Goal: Transaction & Acquisition: Book appointment/travel/reservation

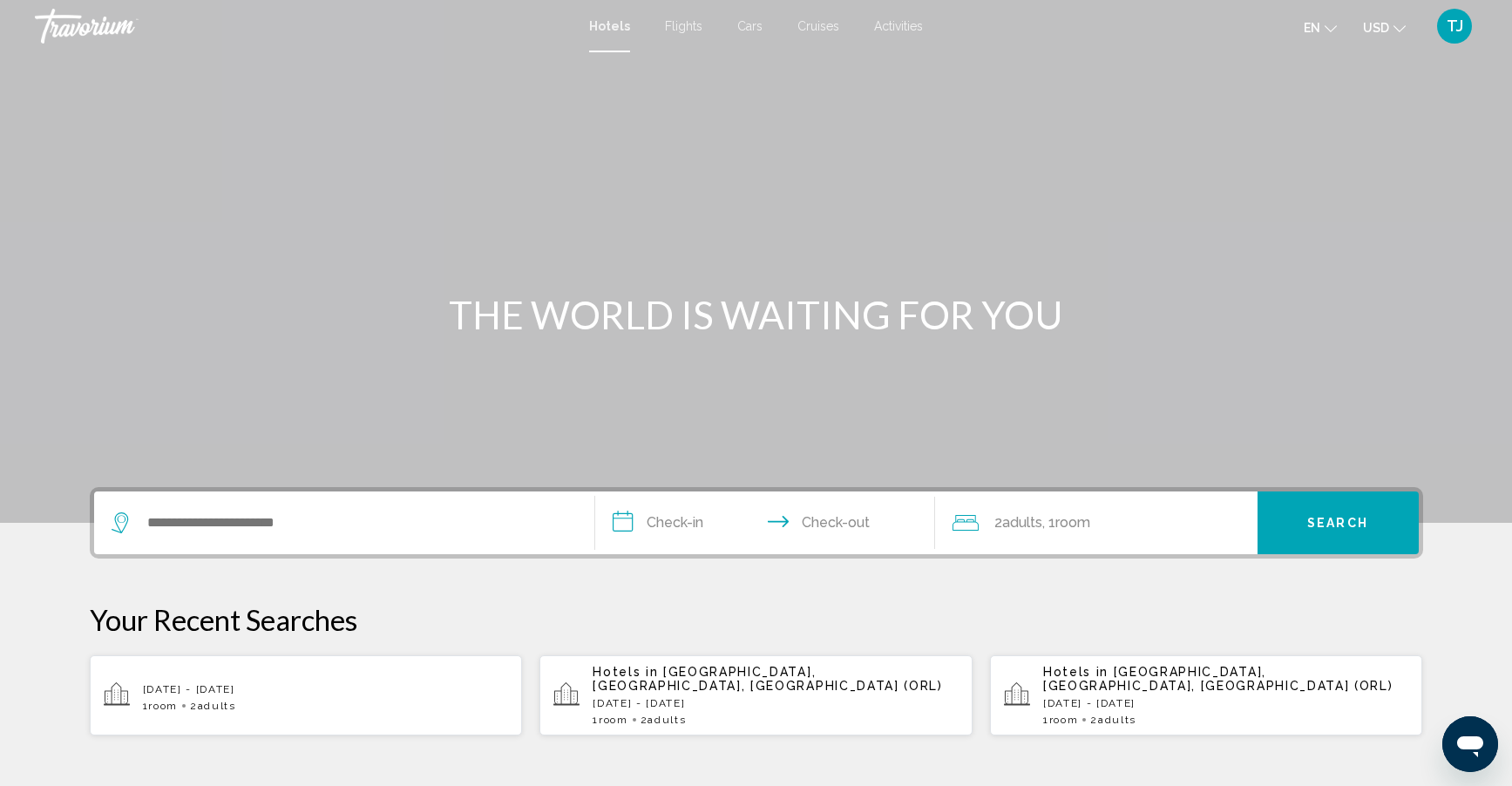
scroll to position [174, 0]
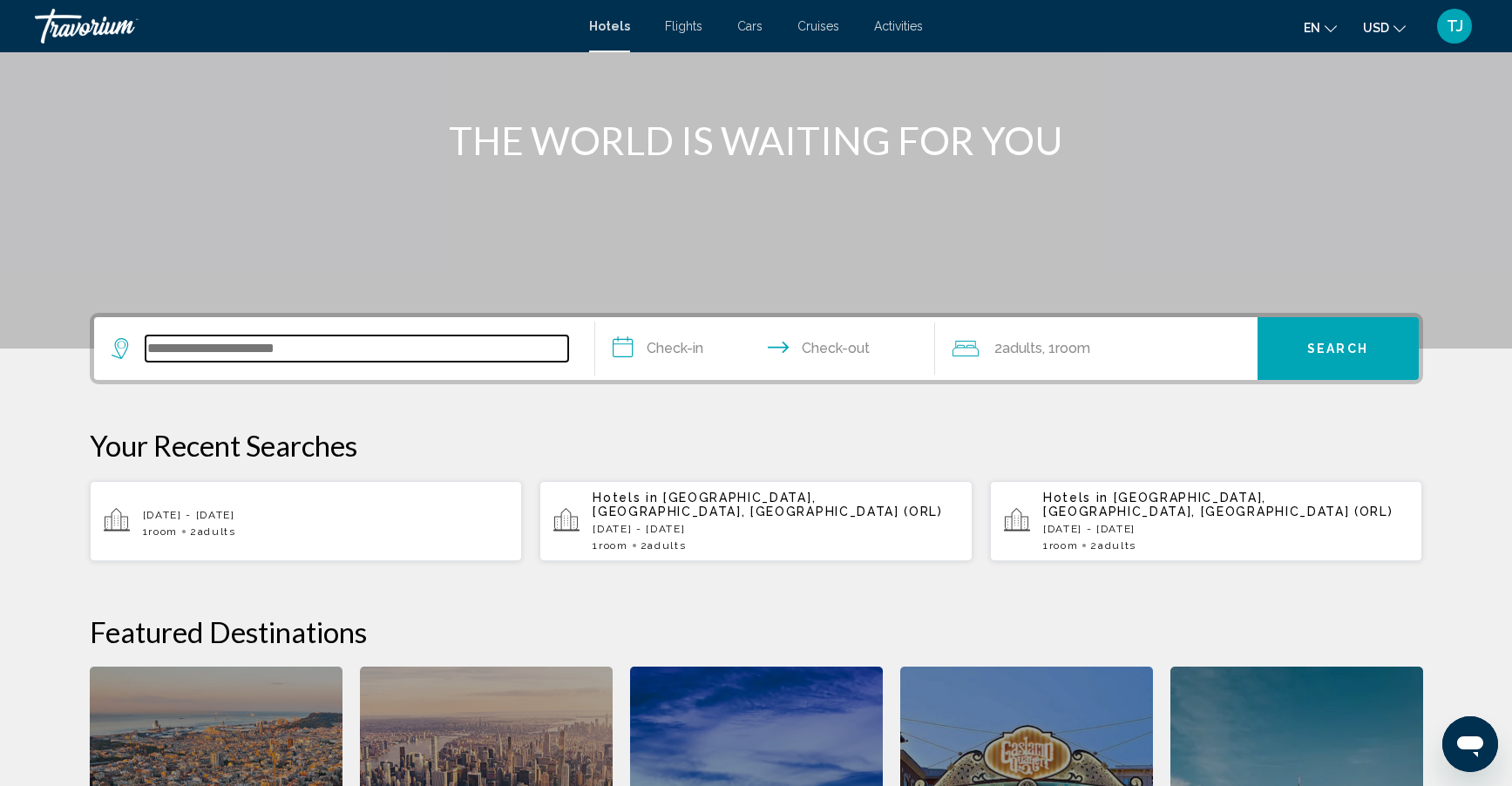
click at [424, 337] on input "Search widget" at bounding box center [357, 348] width 423 height 26
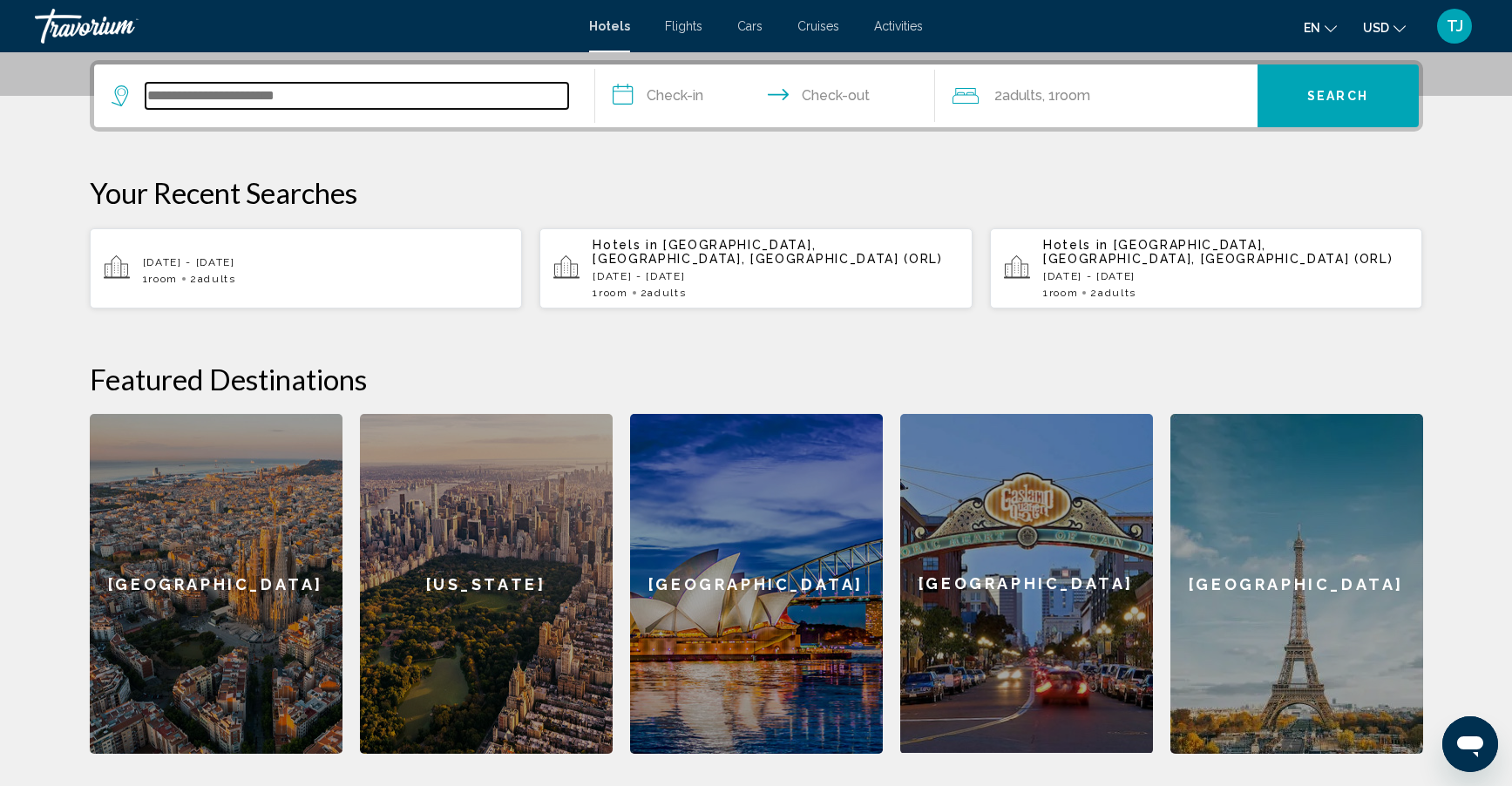
scroll to position [431, 0]
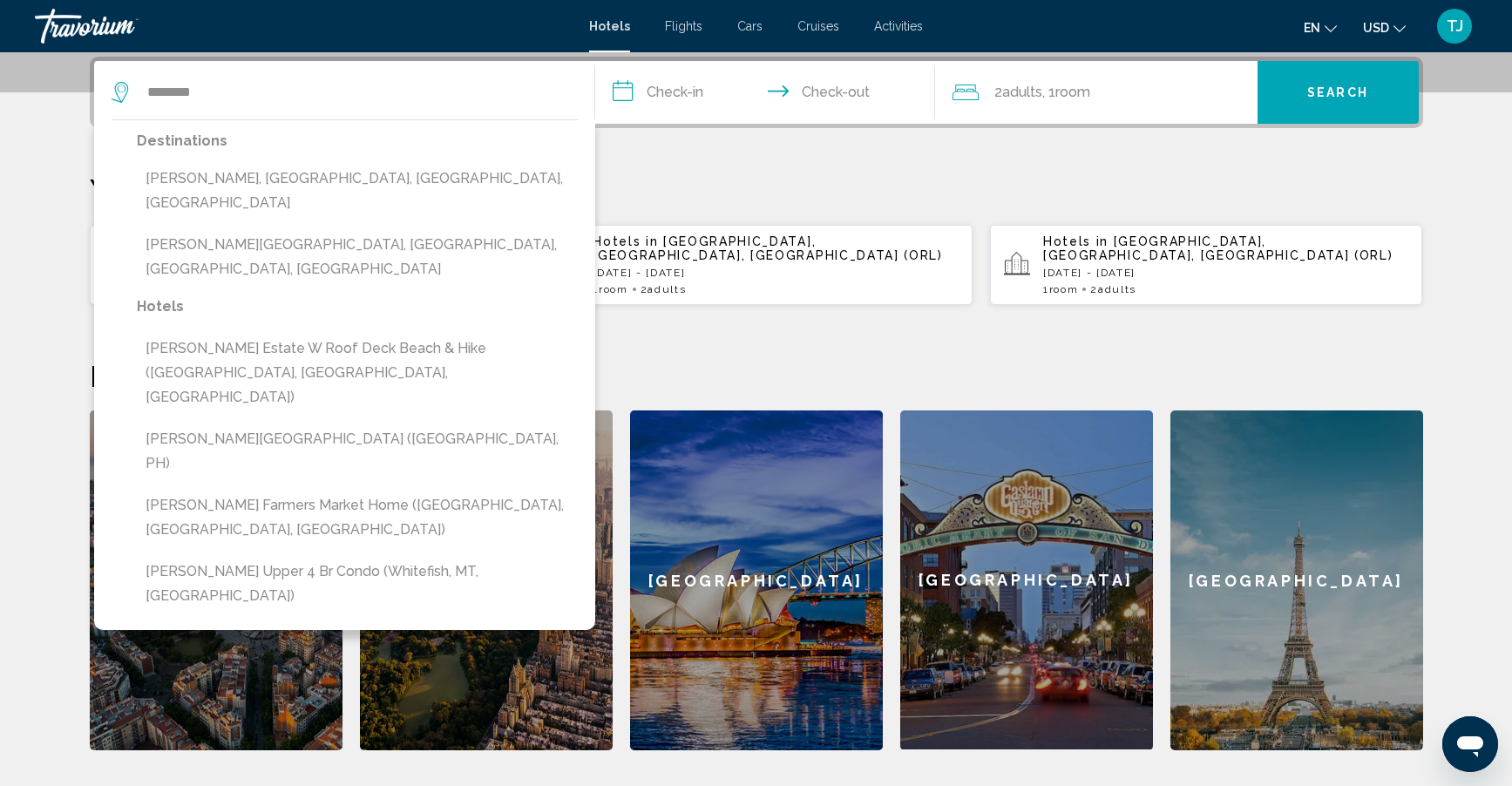
click at [260, 184] on button "[PERSON_NAME], [GEOGRAPHIC_DATA], [GEOGRAPHIC_DATA], [GEOGRAPHIC_DATA]" at bounding box center [357, 190] width 441 height 57
type input "**********"
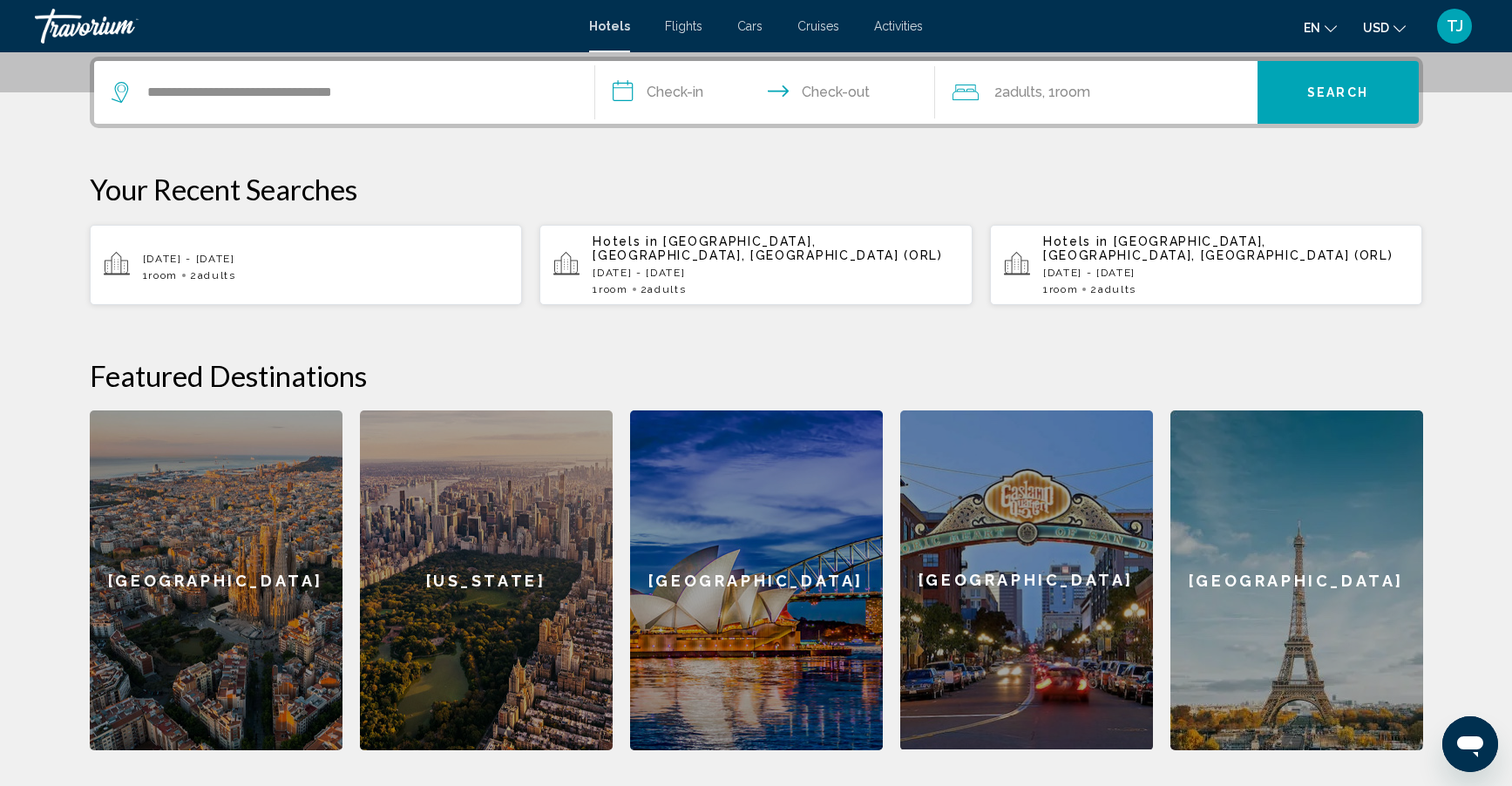
click at [659, 94] on input "**********" at bounding box center [768, 95] width 347 height 68
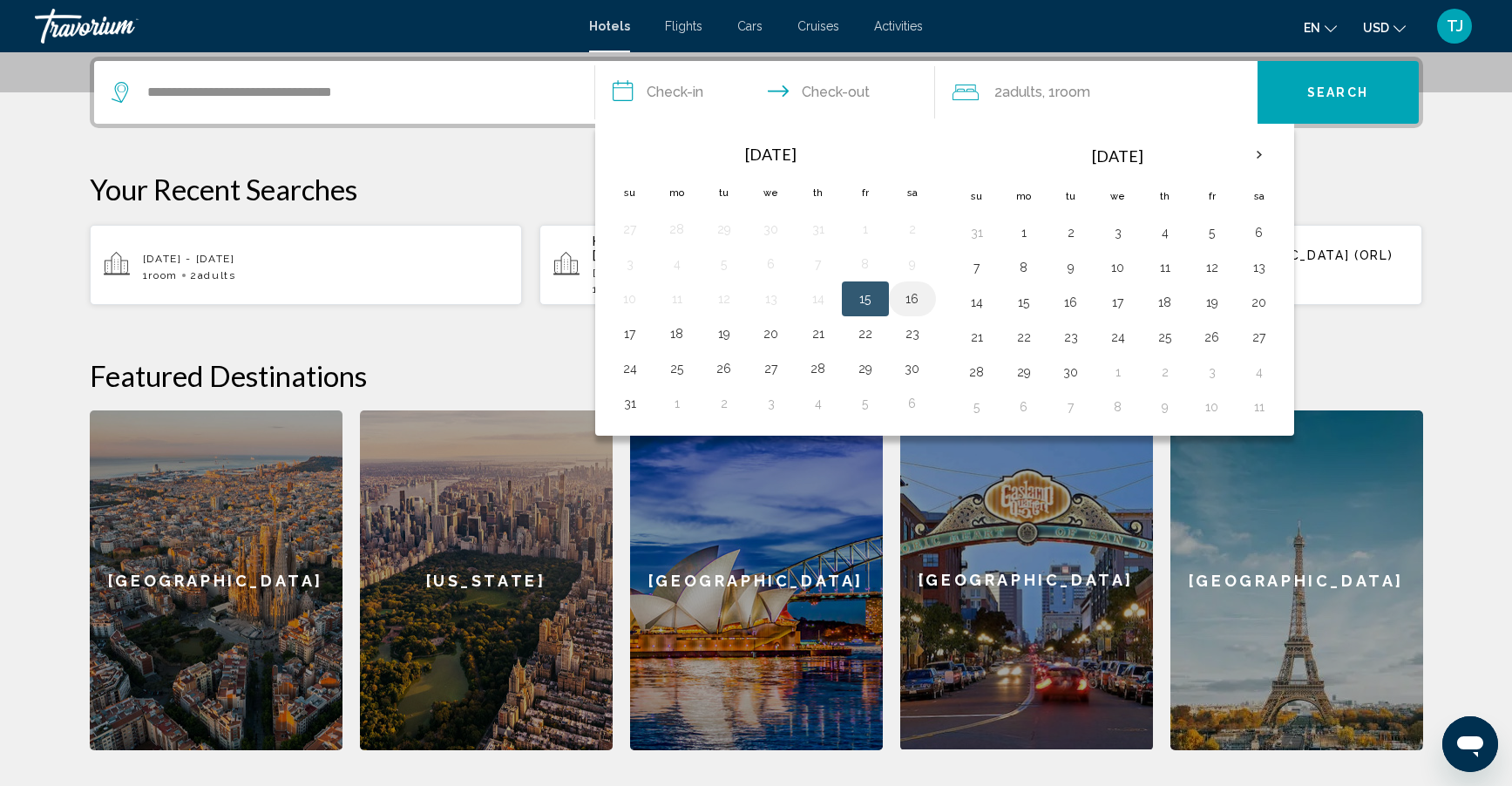
click at [906, 303] on button "16" at bounding box center [912, 299] width 28 height 25
click at [849, 93] on input "**********" at bounding box center [768, 95] width 347 height 68
click at [631, 341] on button "17" at bounding box center [629, 333] width 28 height 25
type input "**********"
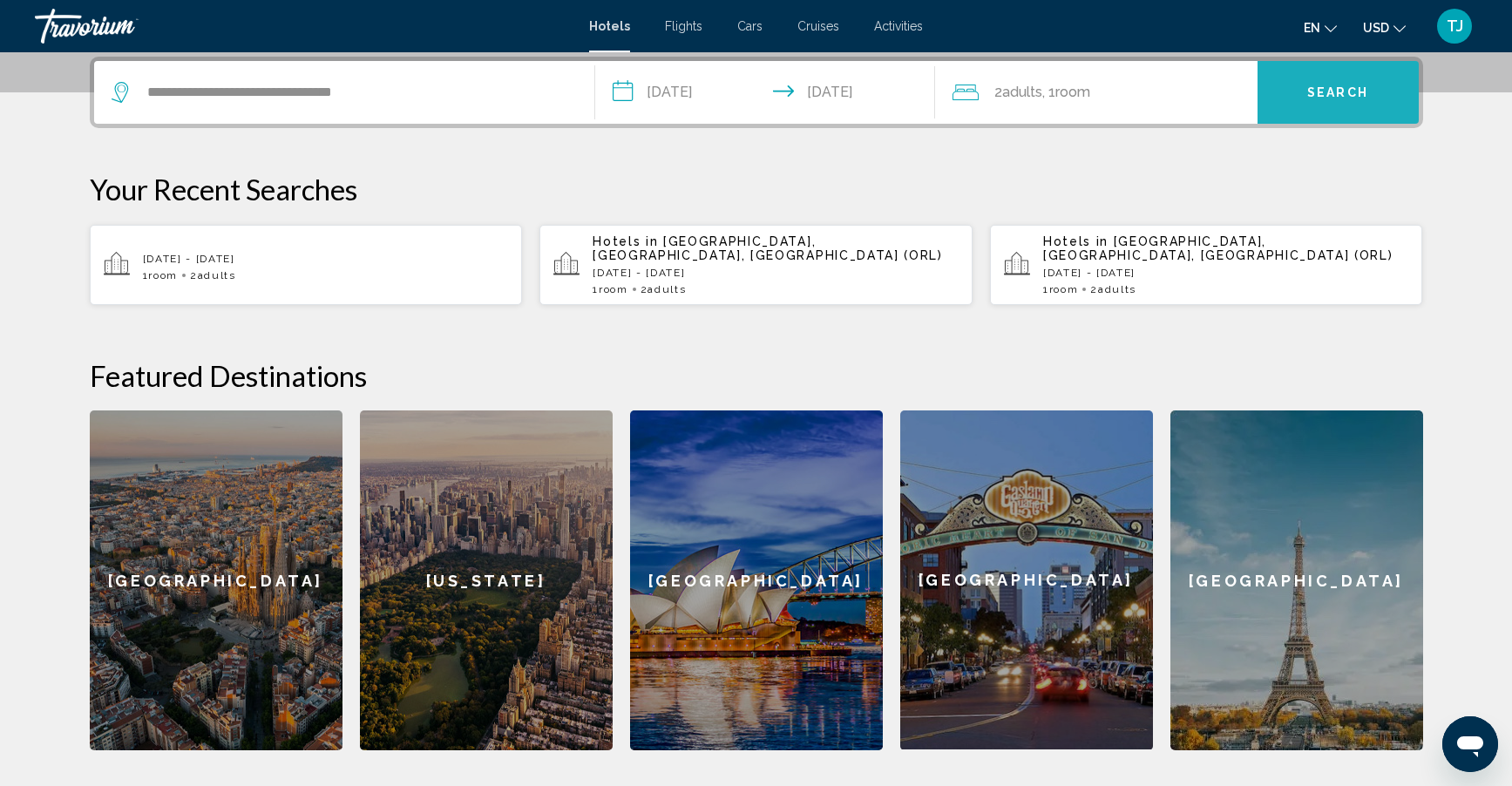
click at [1371, 108] on button "Search" at bounding box center [1337, 92] width 161 height 63
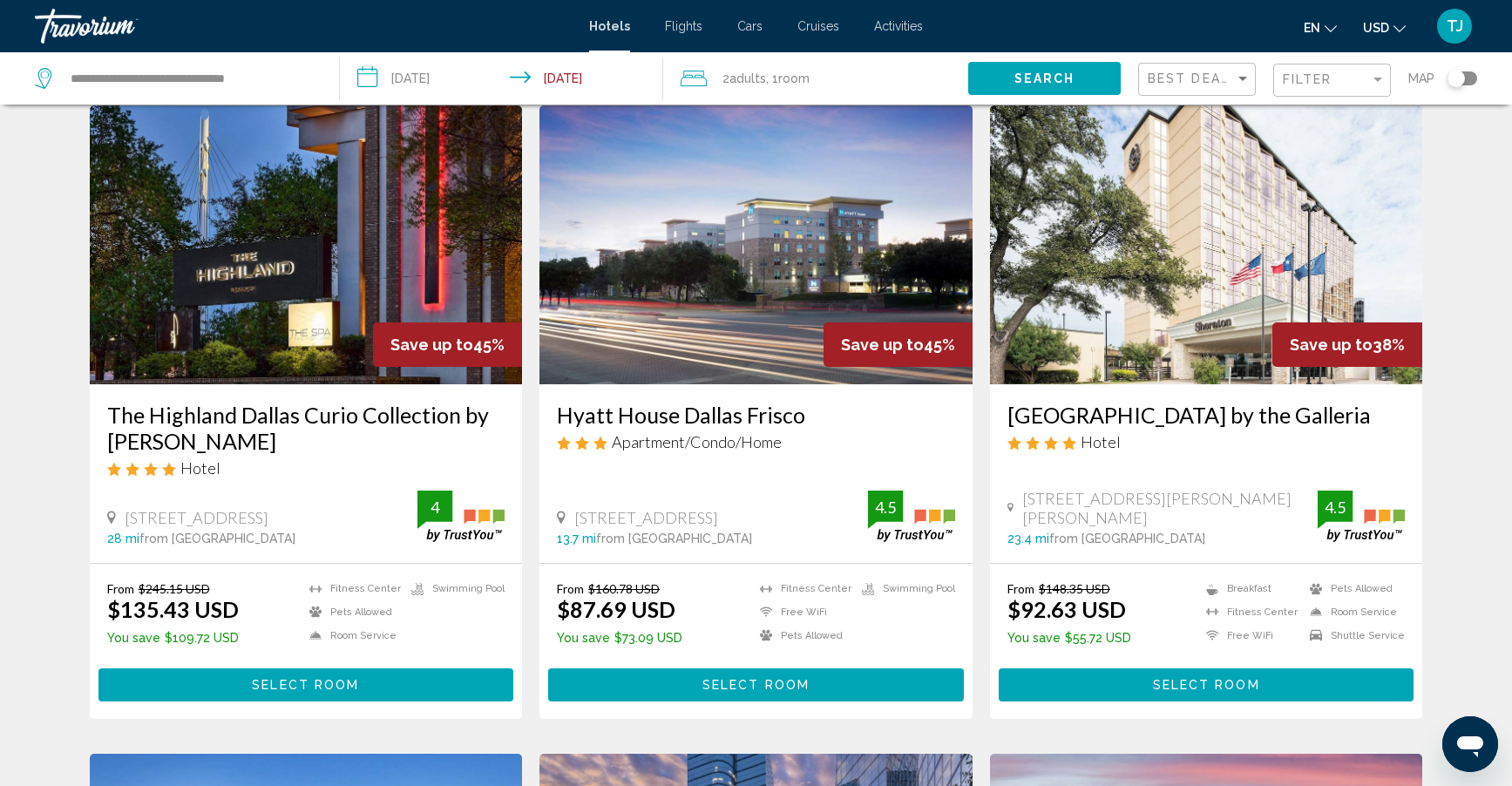
scroll to position [87, 0]
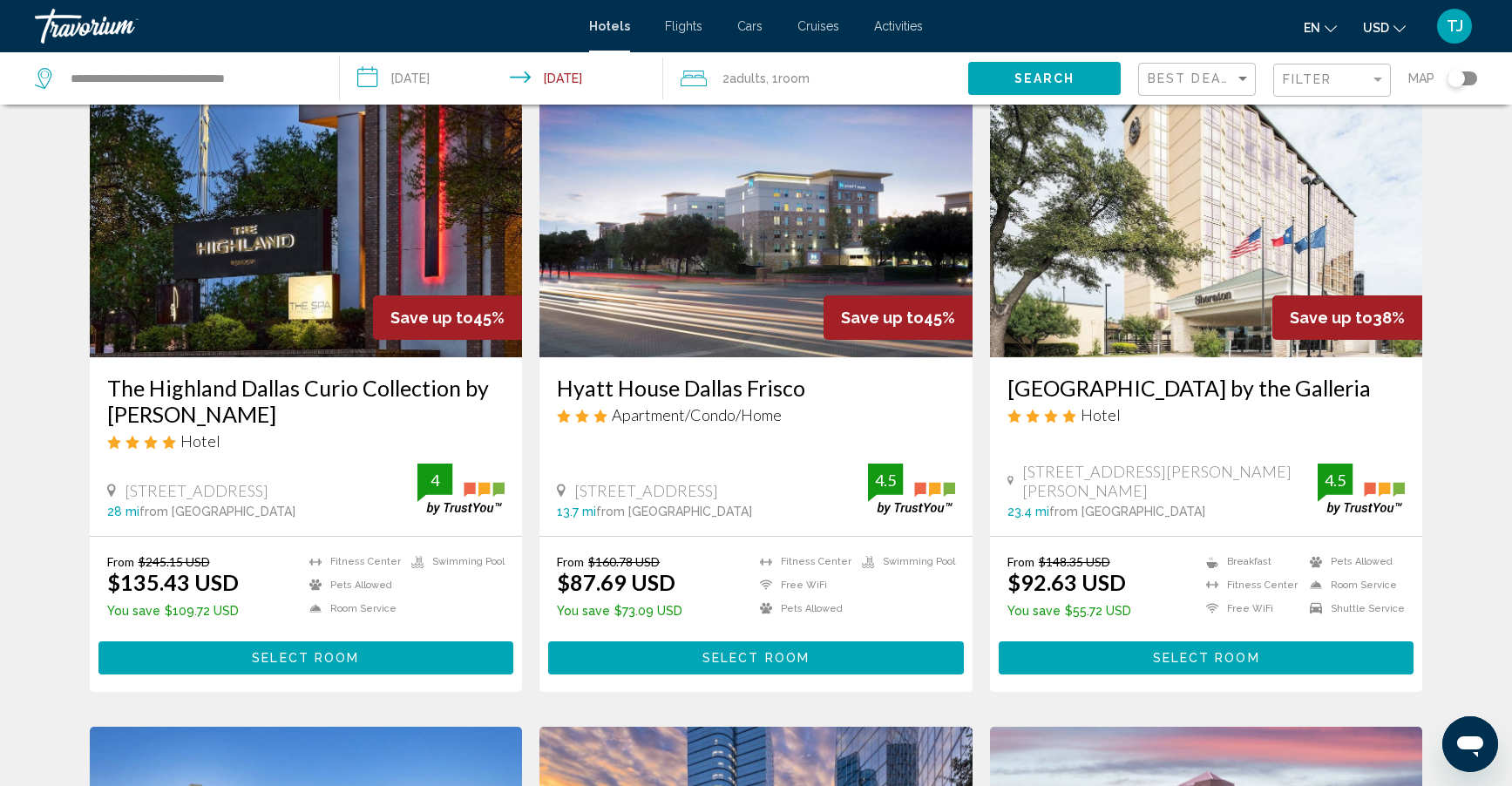
click at [748, 655] on span "Select Room" at bounding box center [756, 658] width 107 height 14
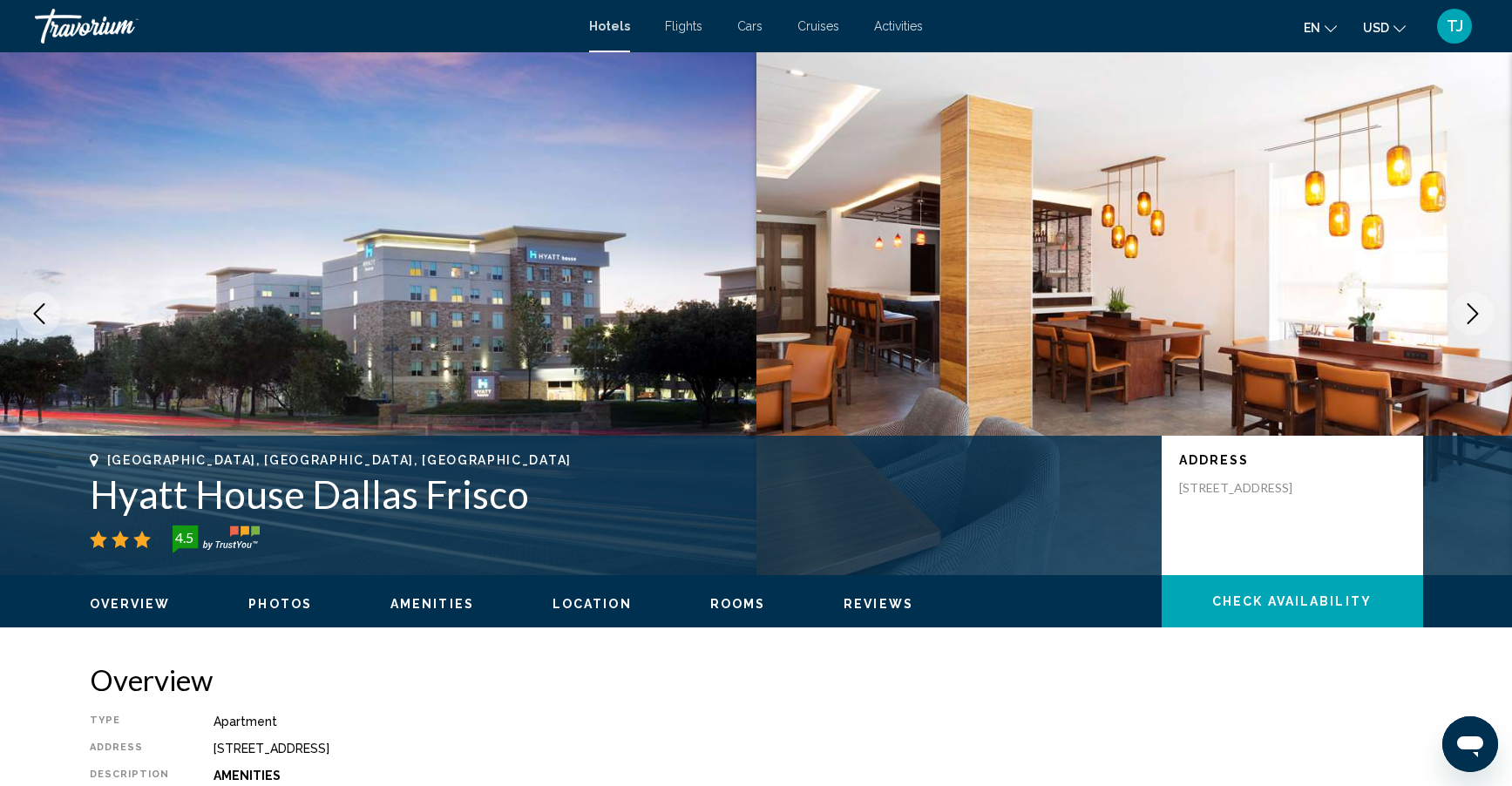
click at [1461, 315] on button "Next image" at bounding box center [1473, 313] width 44 height 44
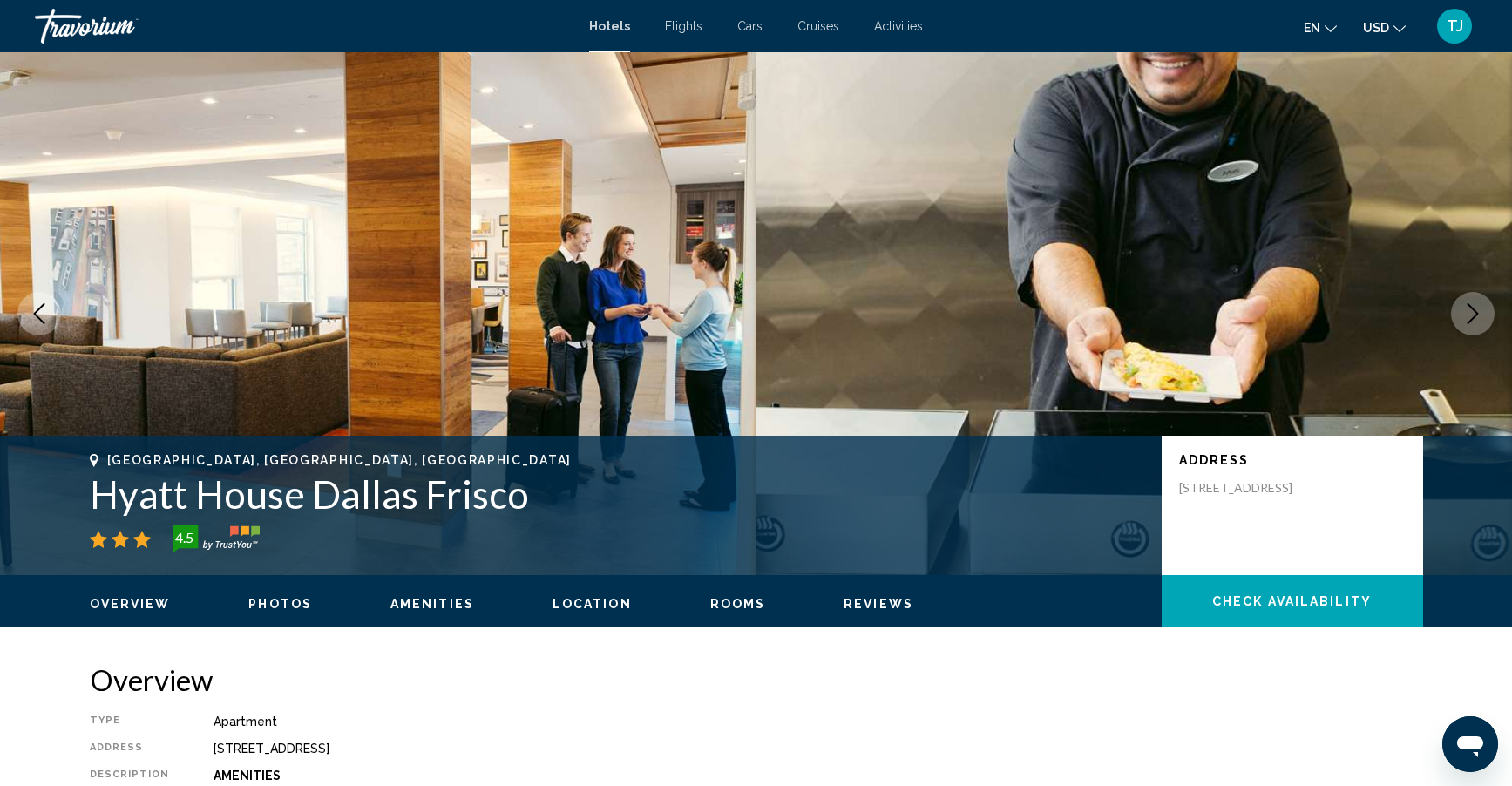
click at [1462, 314] on icon "Next image" at bounding box center [1472, 313] width 21 height 21
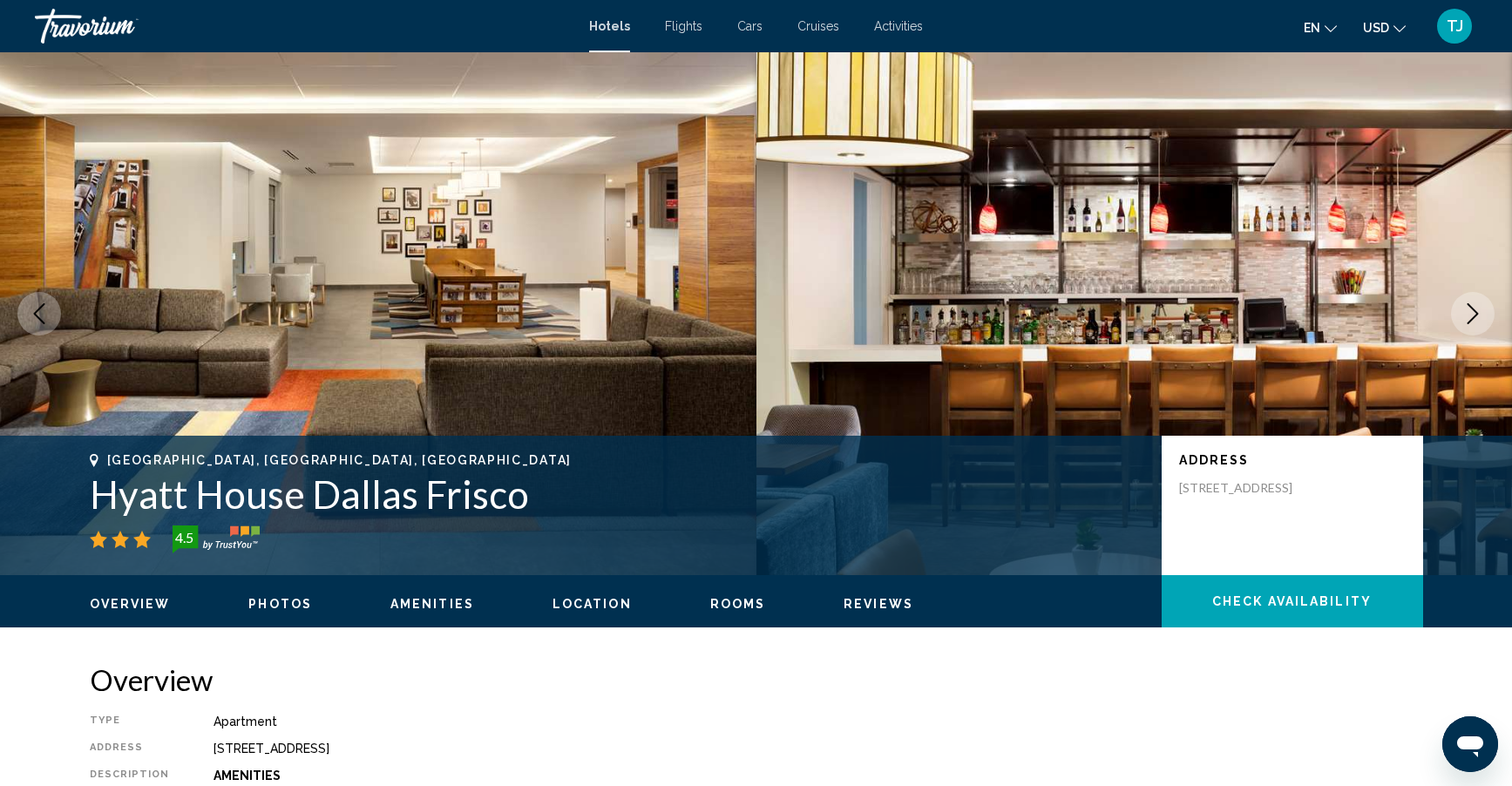
click at [1462, 314] on icon "Next image" at bounding box center [1472, 313] width 21 height 21
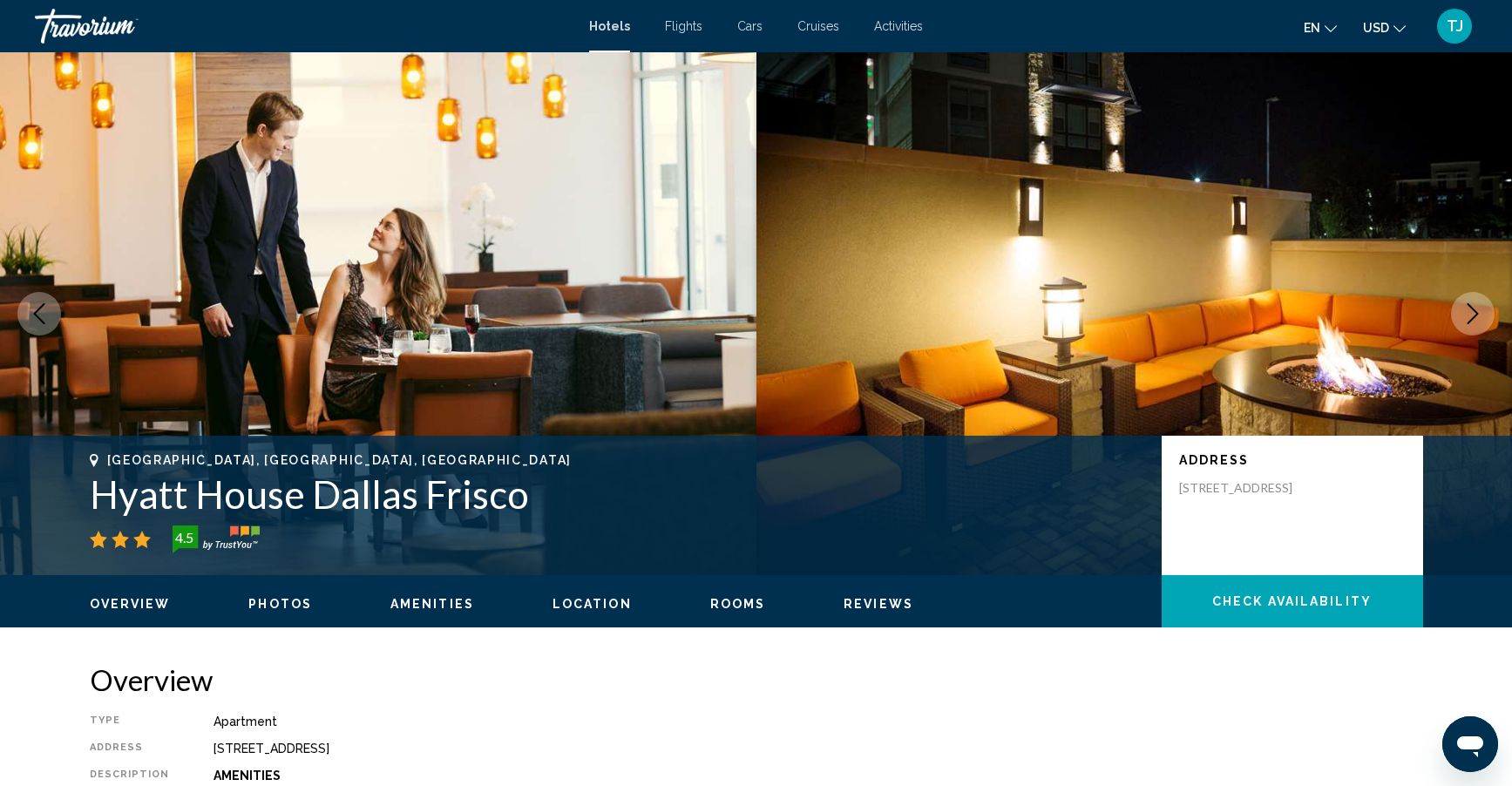
click at [1462, 314] on icon "Next image" at bounding box center [1472, 313] width 21 height 21
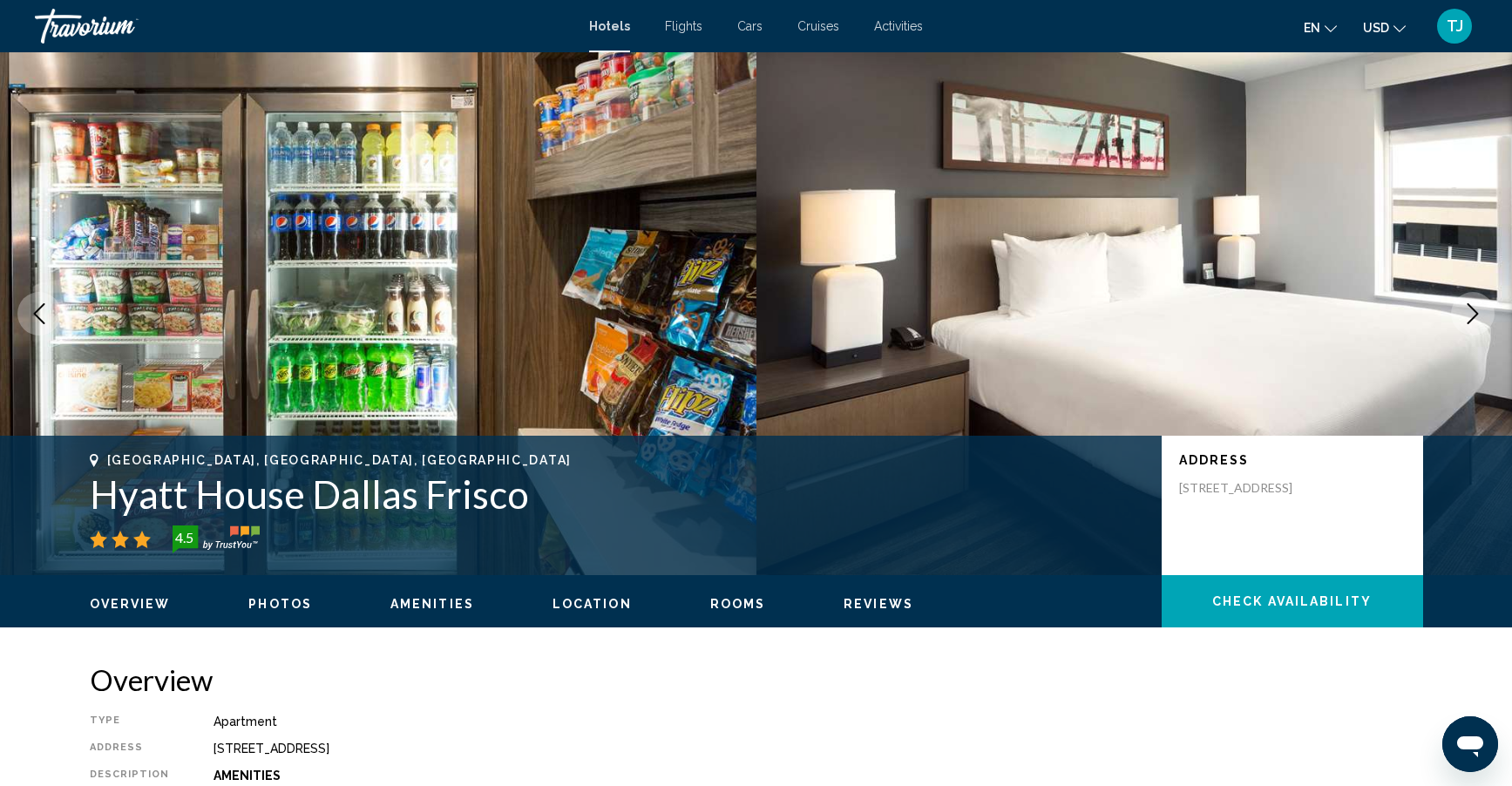
click at [1462, 314] on icon "Next image" at bounding box center [1472, 313] width 21 height 21
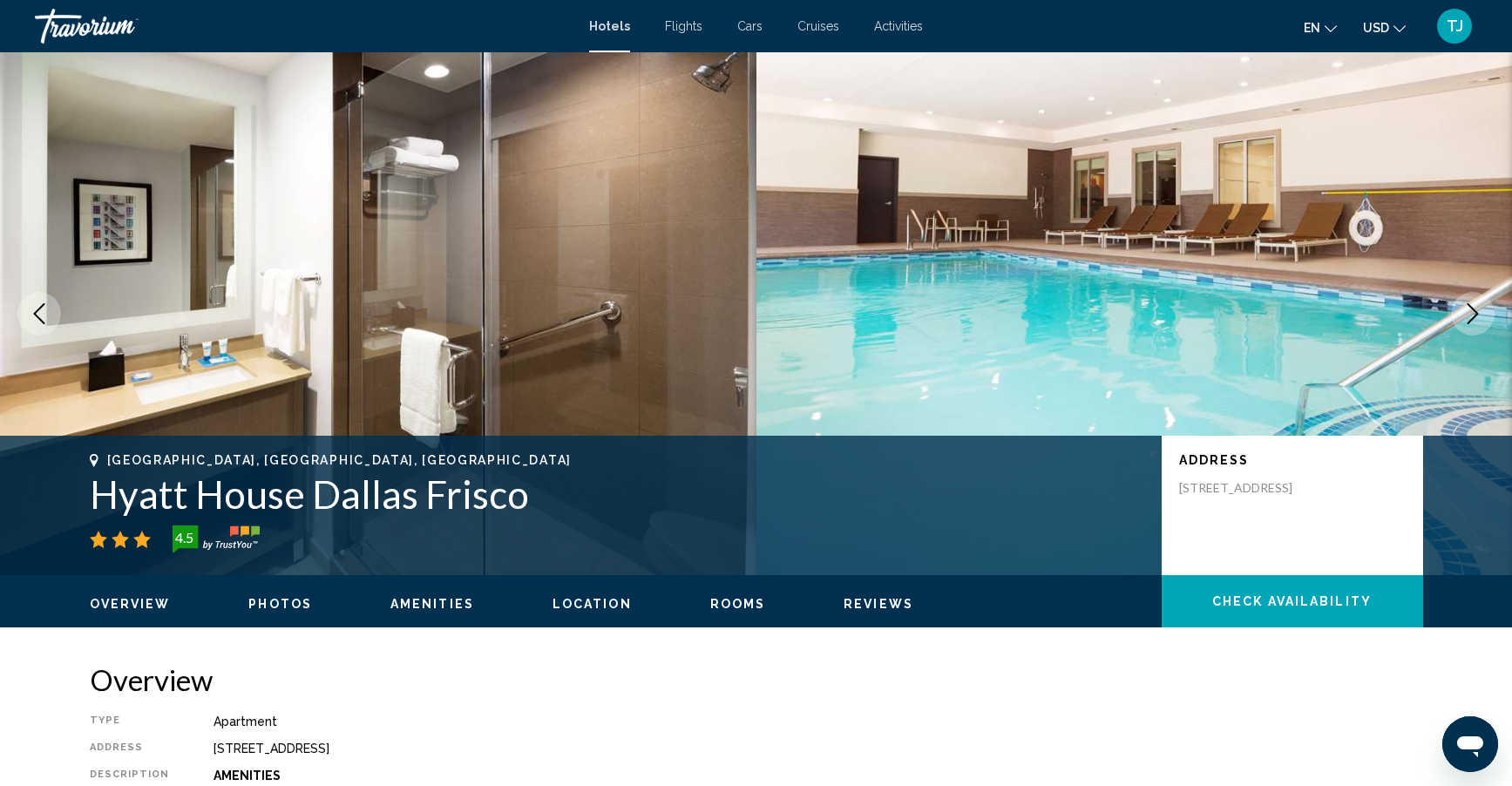
click at [1462, 313] on icon "Next image" at bounding box center [1472, 313] width 21 height 21
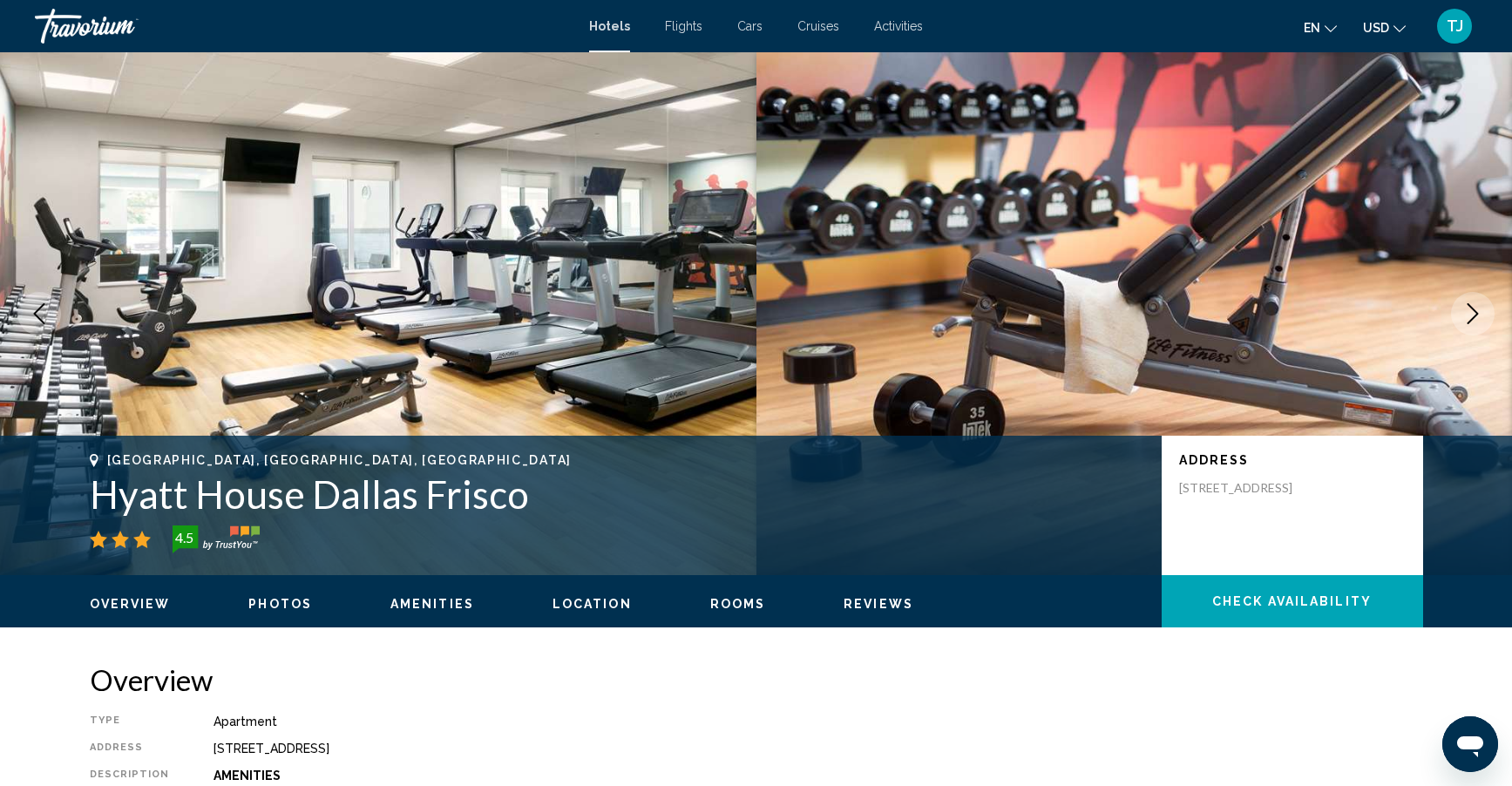
click at [1462, 313] on icon "Next image" at bounding box center [1472, 313] width 21 height 21
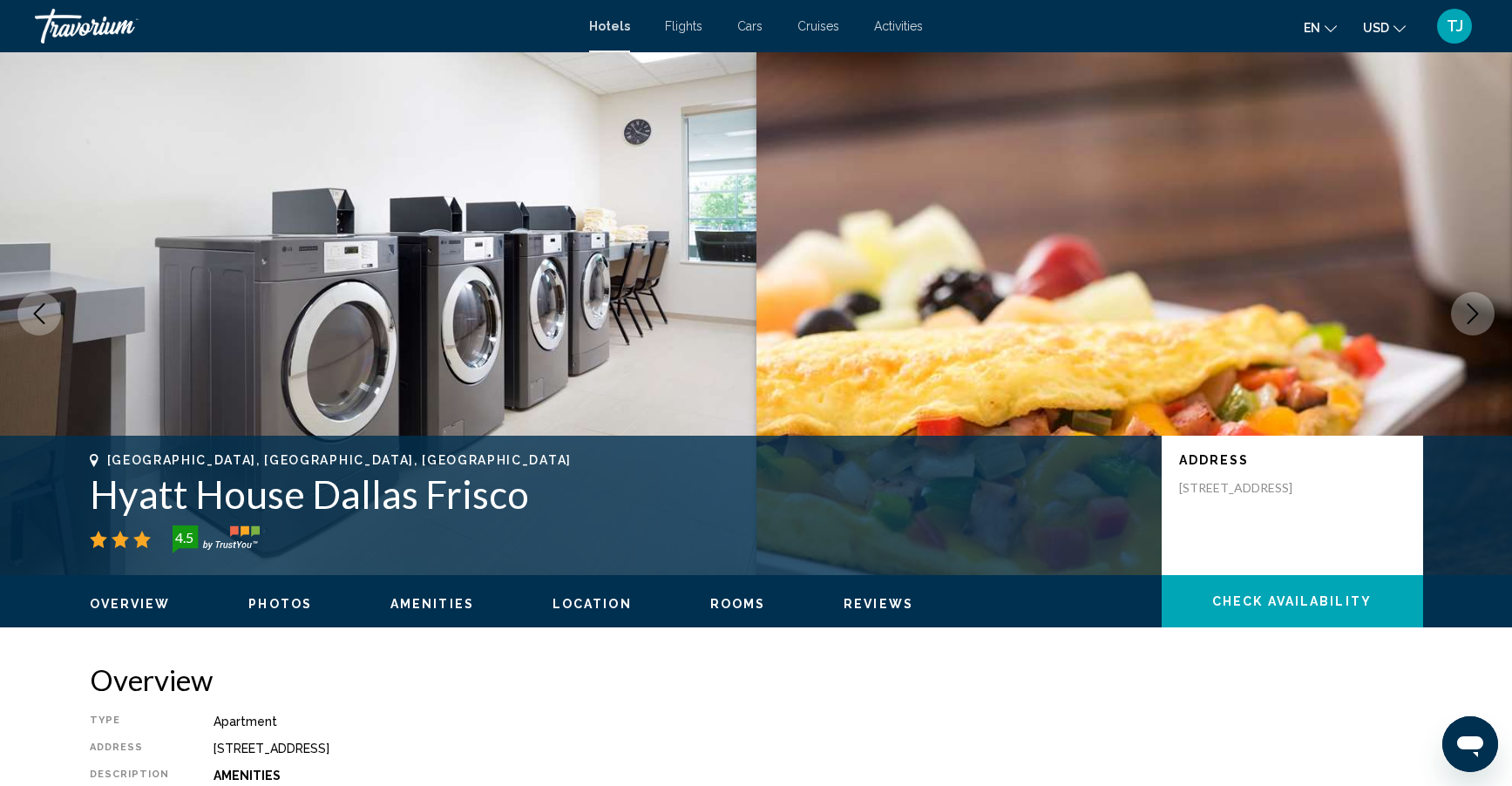
click at [1462, 313] on icon "Next image" at bounding box center [1472, 313] width 21 height 21
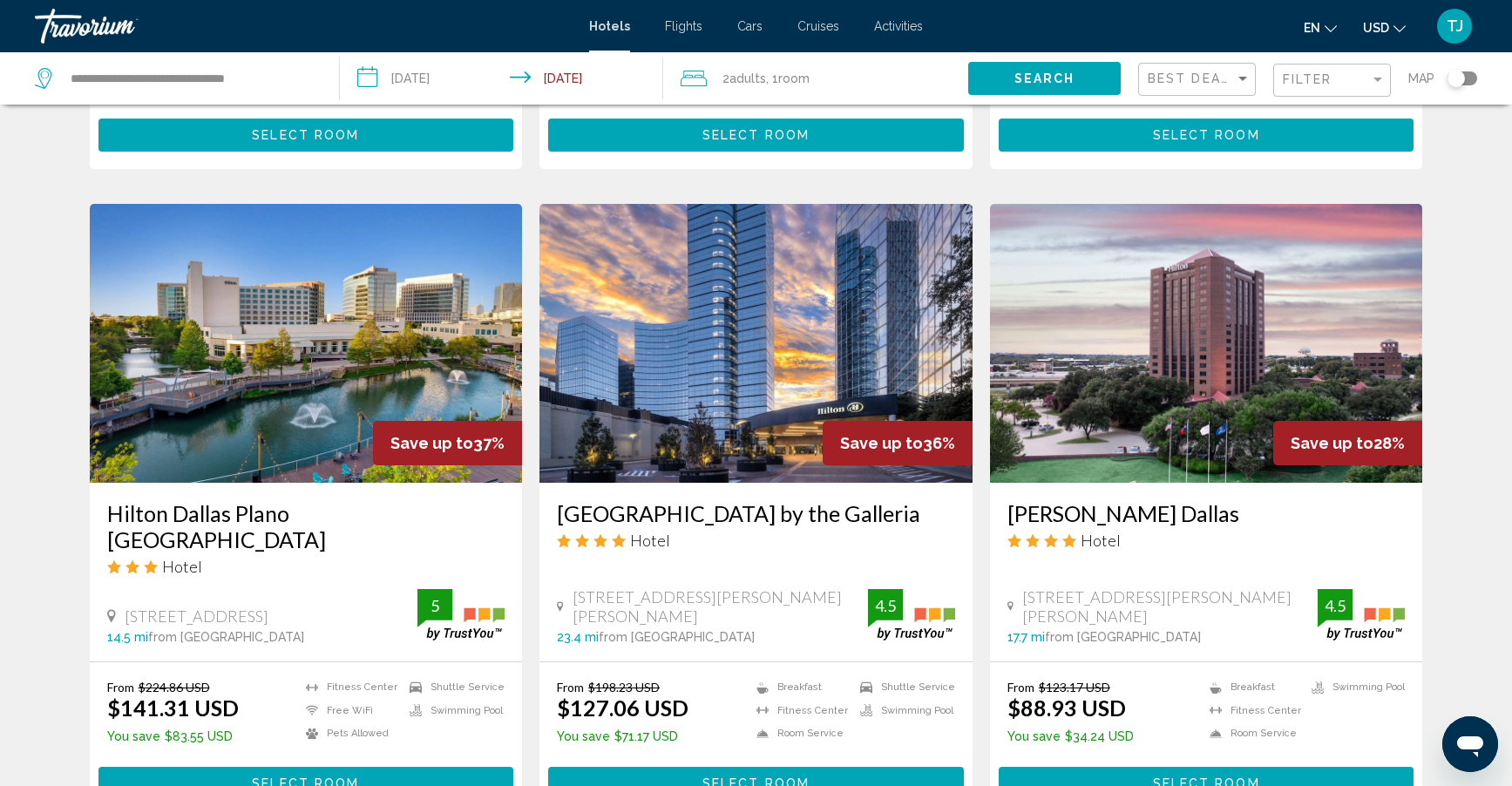
scroll to position [261, 0]
